Goal: Check status: Check status

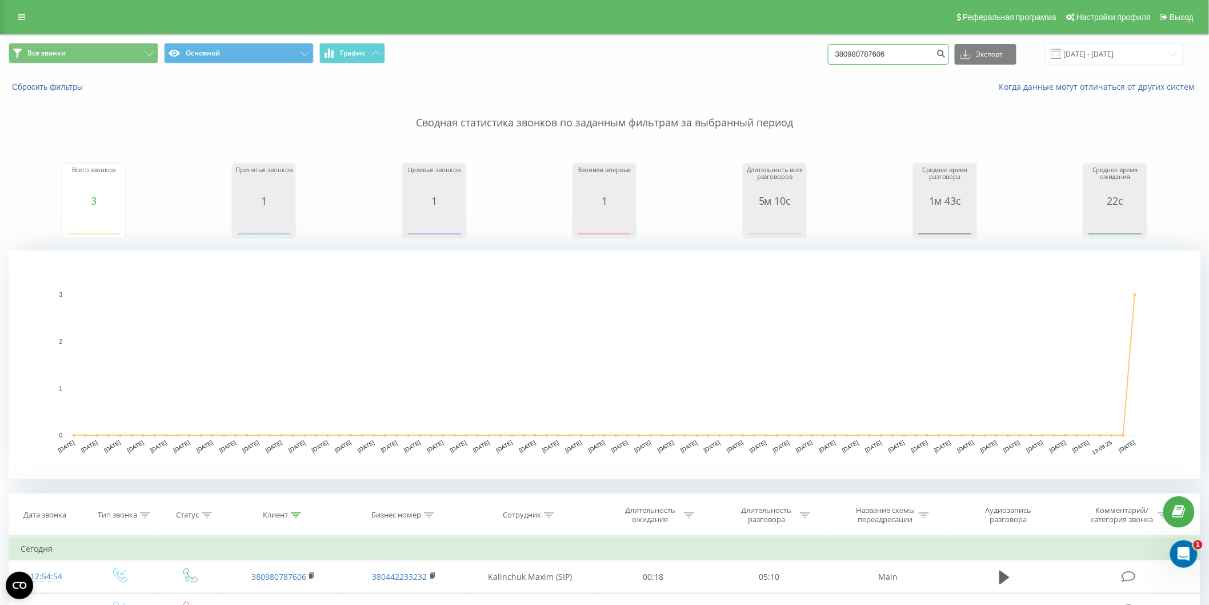
drag, startPoint x: 809, startPoint y: 53, endPoint x: 717, endPoint y: 55, distance: 92.1
click at [718, 55] on div "Все звонки Основной График 380980787606 Экспорт .csv .xls .xlsx [DATE] - [DATE]" at bounding box center [605, 54] width 1192 height 22
paste input "62500800"
type input "380962500800"
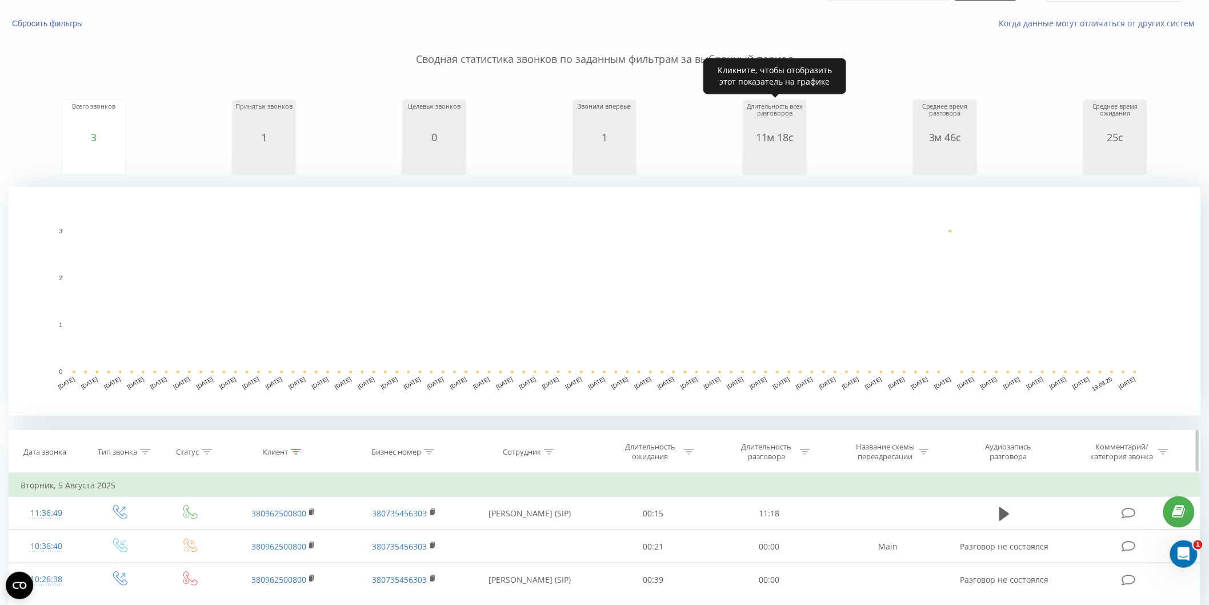
scroll to position [231, 0]
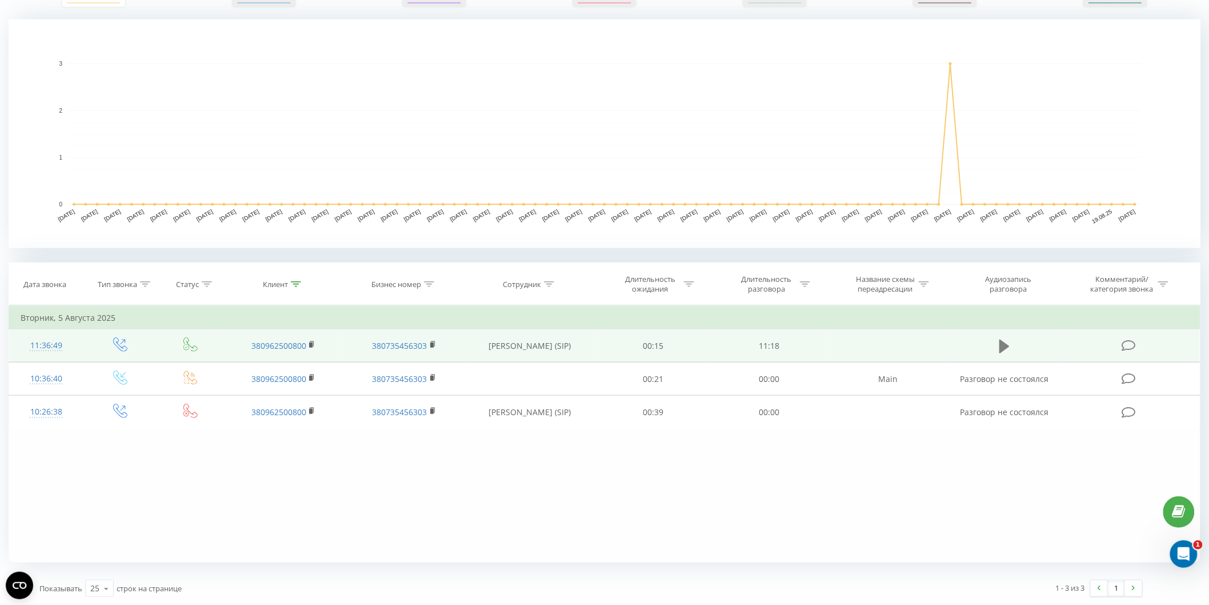
click at [1000, 352] on icon at bounding box center [1005, 346] width 10 height 16
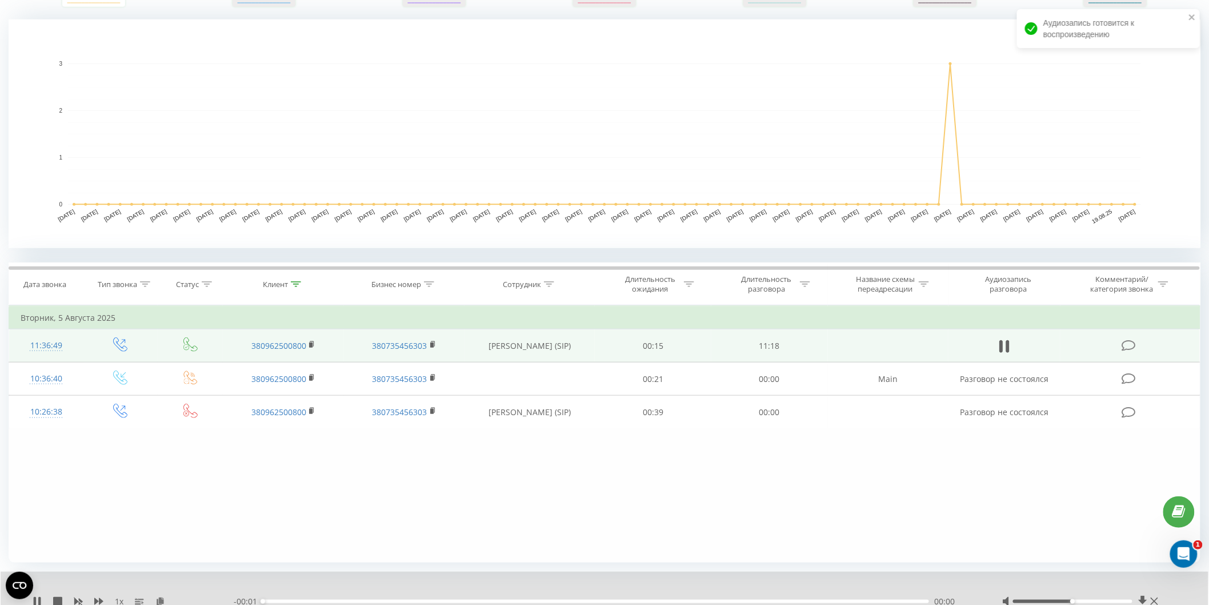
click at [429, 600] on div "00:00" at bounding box center [596, 601] width 666 height 3
click at [454, 600] on div "00:02" at bounding box center [596, 601] width 666 height 3
click at [96, 597] on icon at bounding box center [98, 601] width 9 height 9
click at [477, 598] on div "- 11:16 00:00 00:00" at bounding box center [604, 601] width 741 height 11
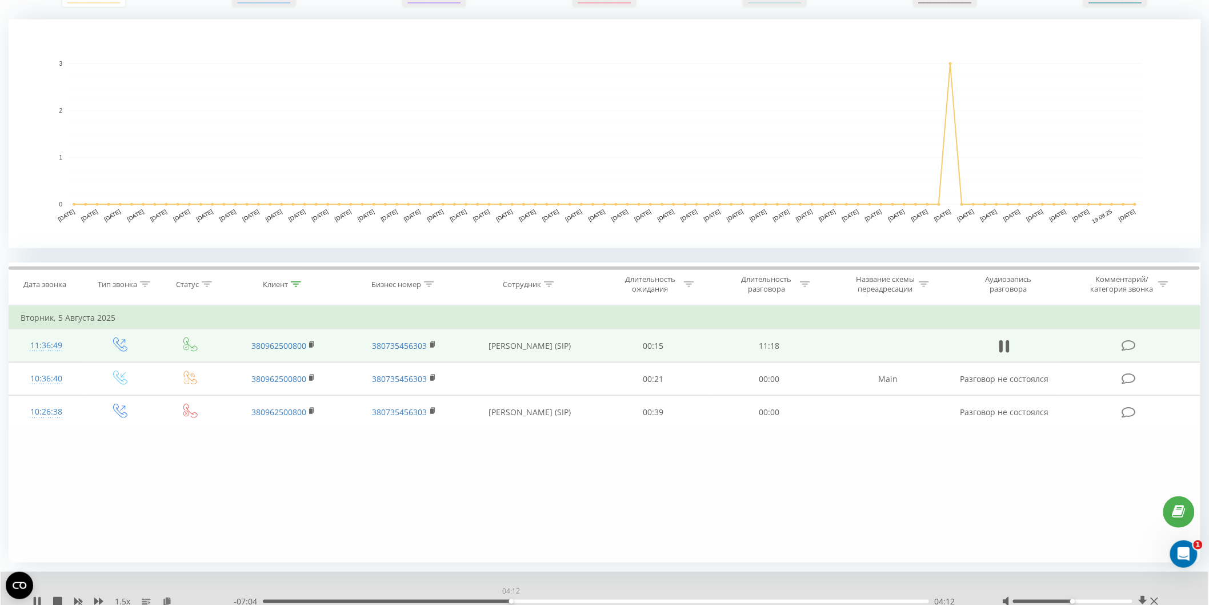
click at [511, 601] on div "04:12" at bounding box center [596, 601] width 666 height 3
click at [572, 602] on div "05:14" at bounding box center [596, 601] width 666 height 3
click at [618, 600] on div "06:01" at bounding box center [596, 601] width 666 height 3
click at [668, 602] on div "- 05:15 06:01 06:01" at bounding box center [604, 601] width 741 height 11
click at [689, 601] on div "07:12" at bounding box center [596, 601] width 666 height 3
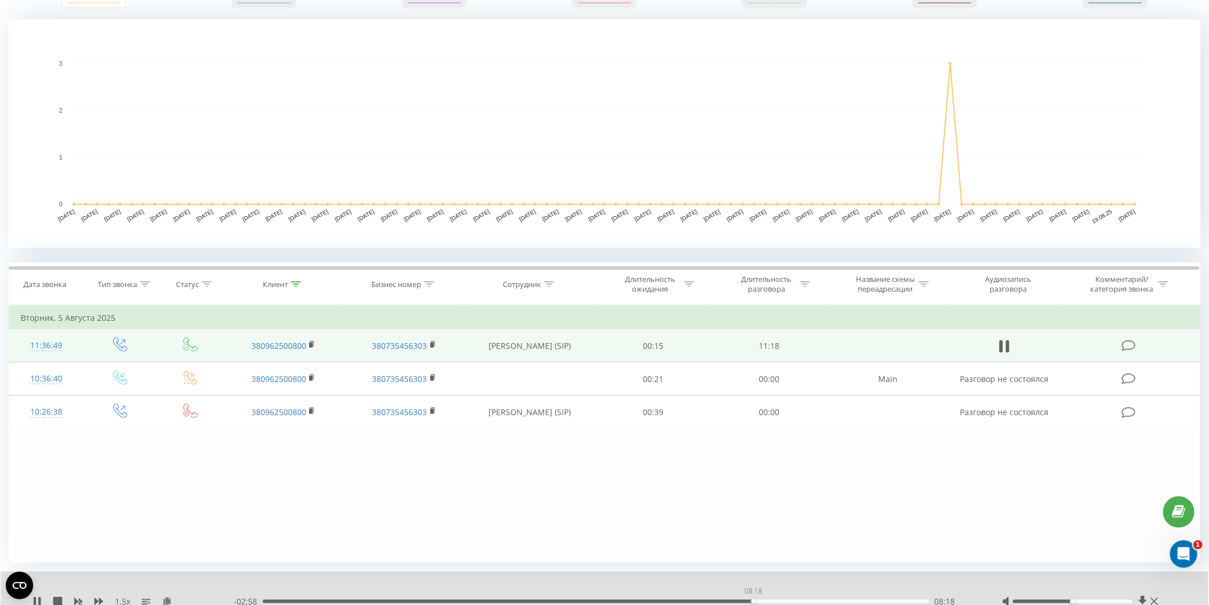
click at [753, 601] on div "08:18" at bounding box center [596, 601] width 666 height 3
click at [790, 600] on div "00:00" at bounding box center [596, 601] width 666 height 3
click at [812, 602] on div "08:59" at bounding box center [596, 601] width 666 height 3
click at [836, 602] on div "09:20" at bounding box center [596, 601] width 666 height 3
click at [877, 600] on div "10:24" at bounding box center [596, 601] width 666 height 3
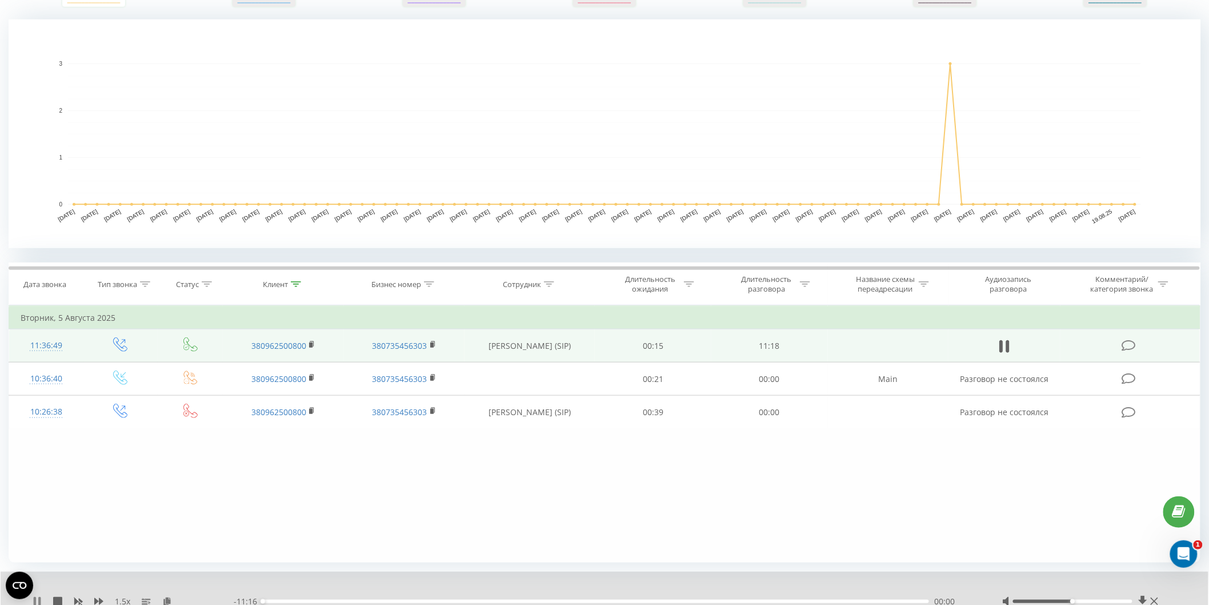
click at [39, 597] on icon at bounding box center [39, 601] width 2 height 9
